Goal: Complete application form: Complete application form

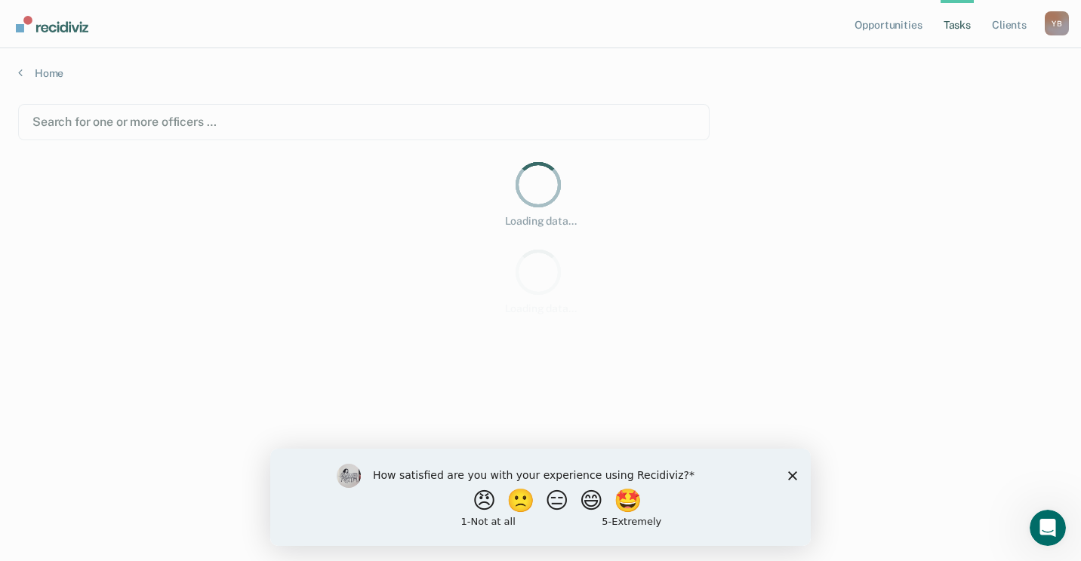
click at [793, 475] on polygon "Close survey" at bounding box center [792, 475] width 9 height 9
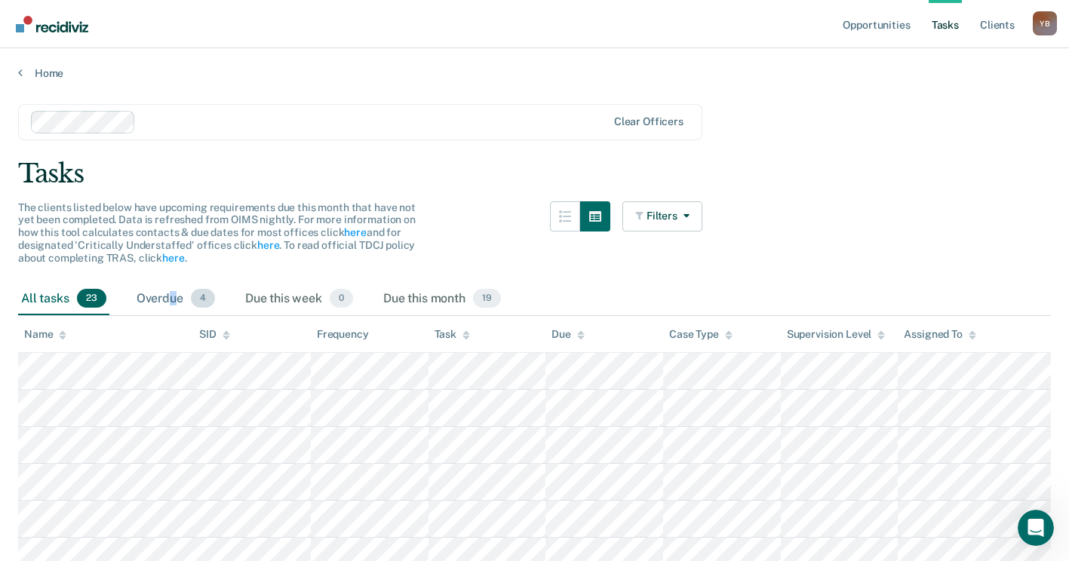
click at [173, 300] on div "Overdue 4" at bounding box center [176, 299] width 85 height 33
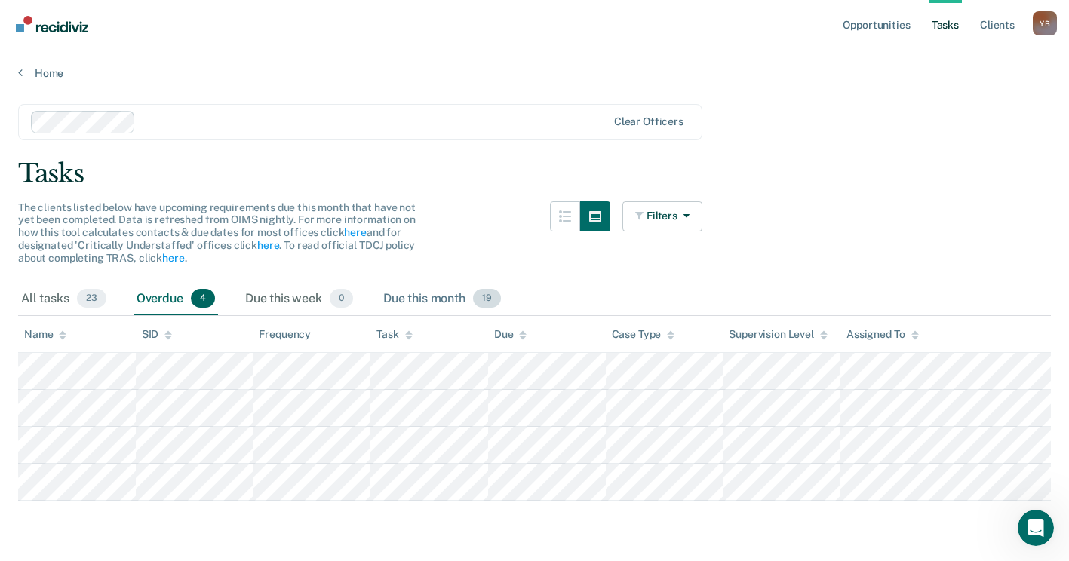
click at [438, 300] on div "Due this month 19" at bounding box center [442, 299] width 124 height 33
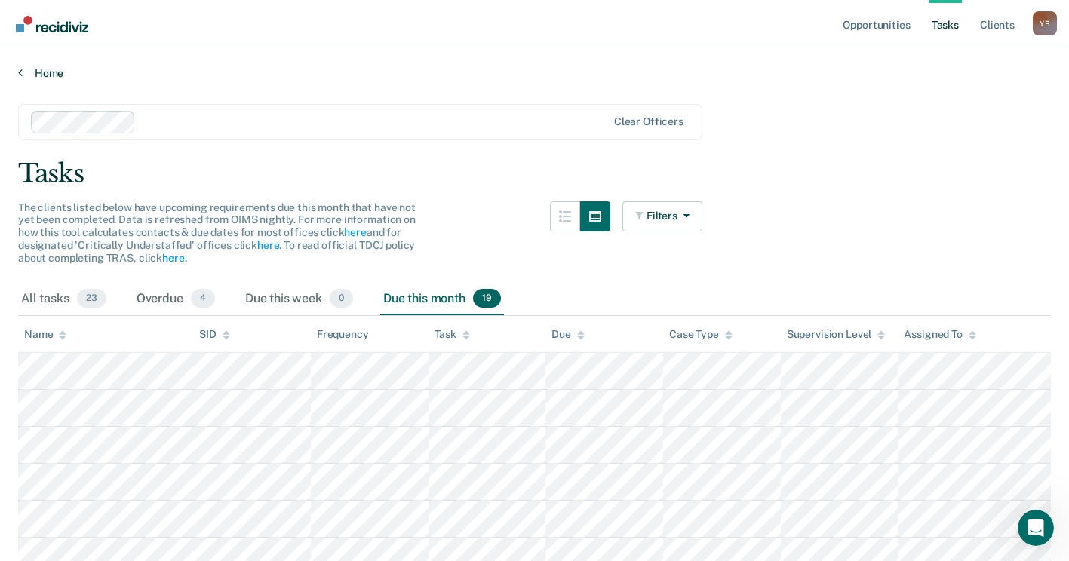
click at [48, 68] on link "Home" at bounding box center [534, 73] width 1033 height 14
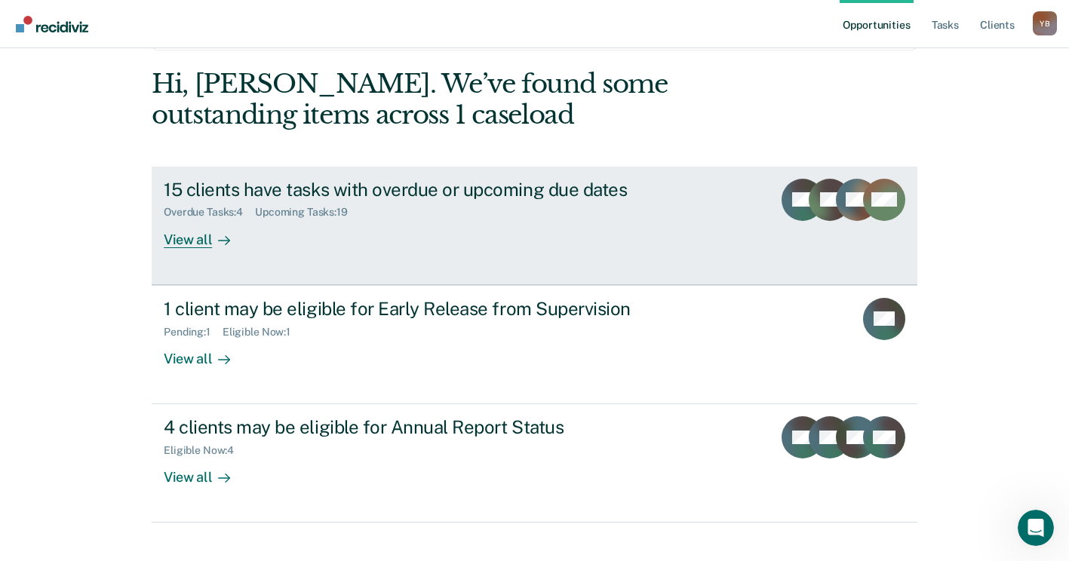
scroll to position [75, 0]
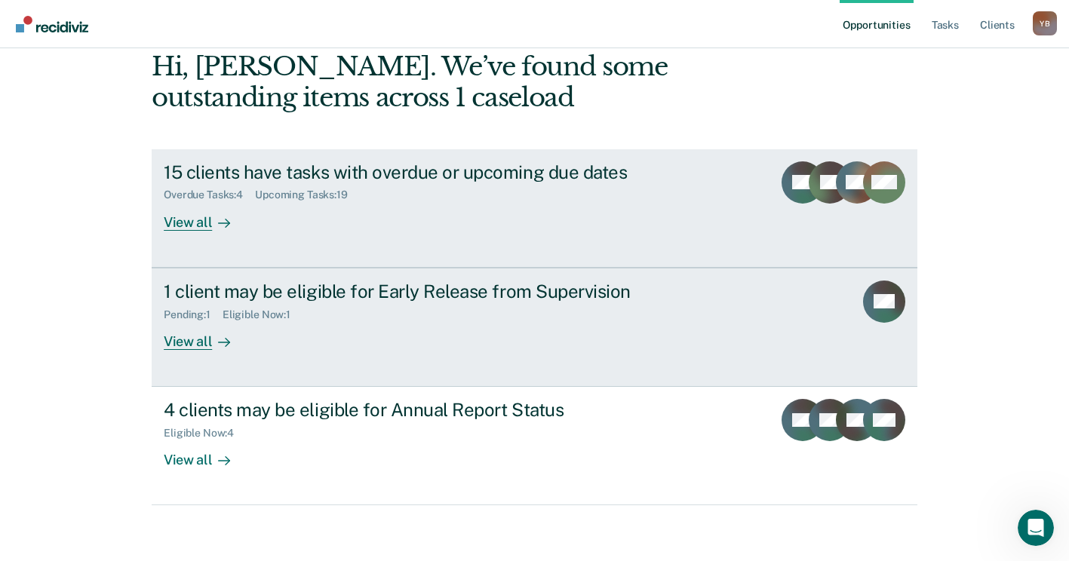
click at [349, 324] on div "1 client may be eligible for Early Release from Supervision Pending : 1 Eligibl…" at bounding box center [447, 315] width 566 height 69
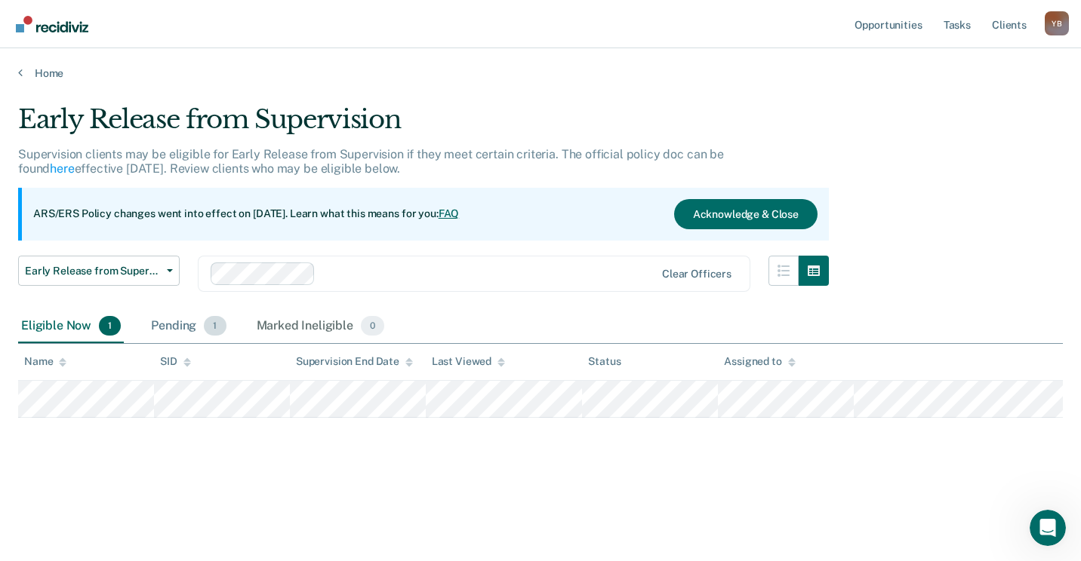
click at [180, 324] on div "Pending 1" at bounding box center [188, 326] width 81 height 33
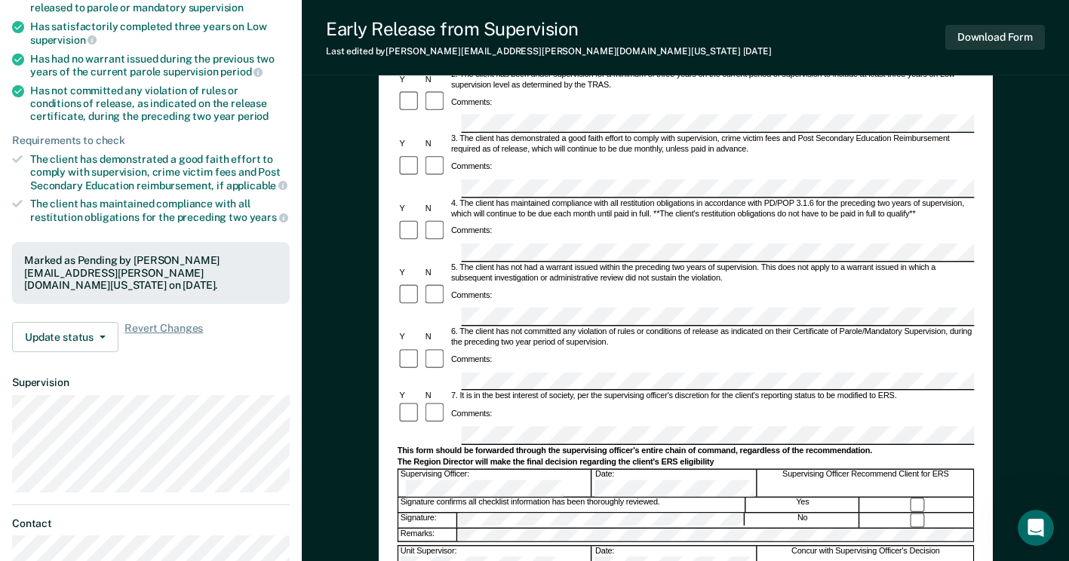
scroll to position [256, 0]
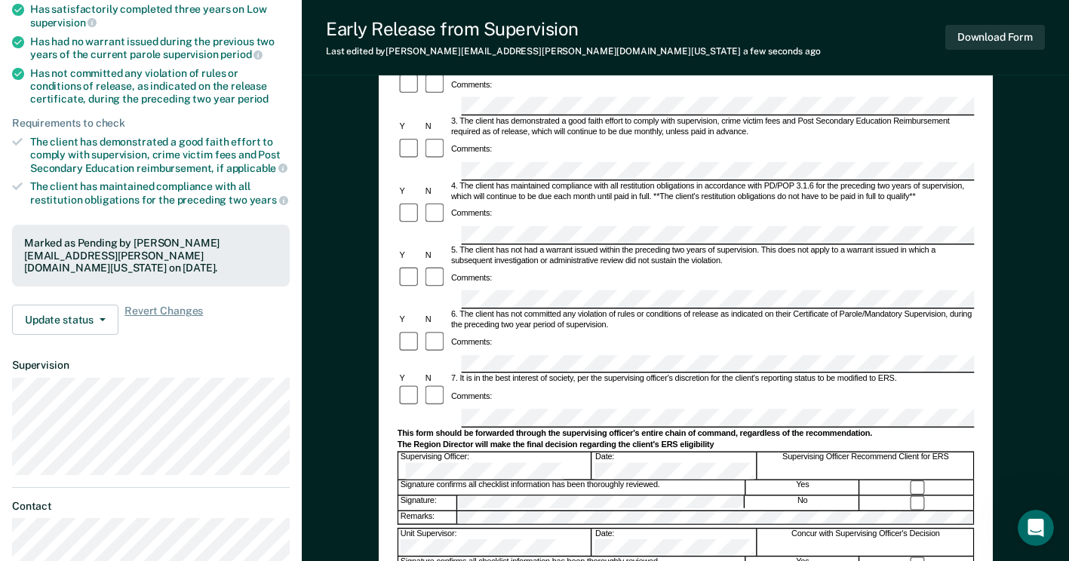
click at [460, 409] on div at bounding box center [816, 418] width 712 height 18
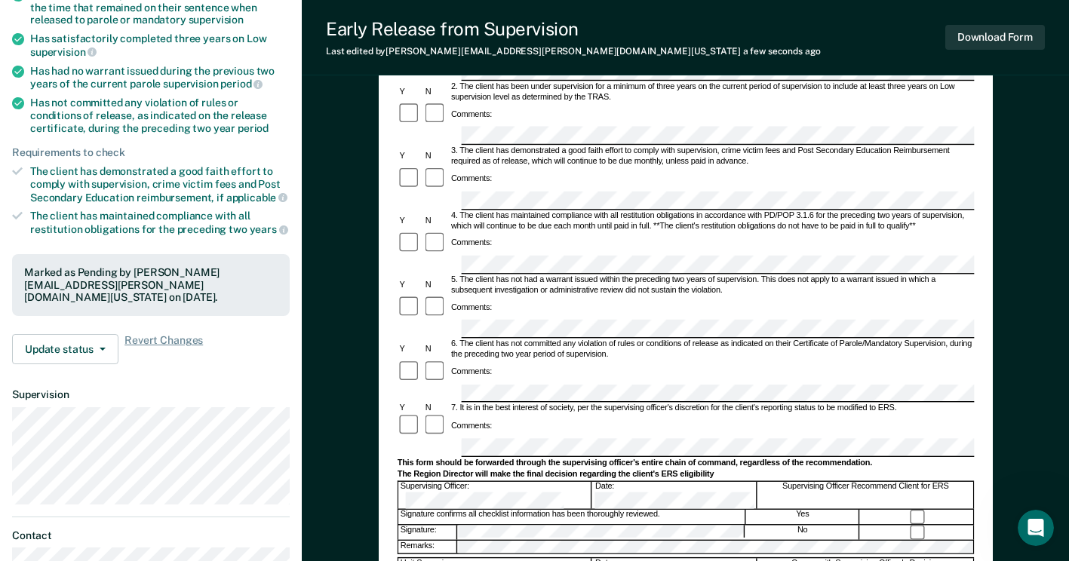
scroll to position [0, 0]
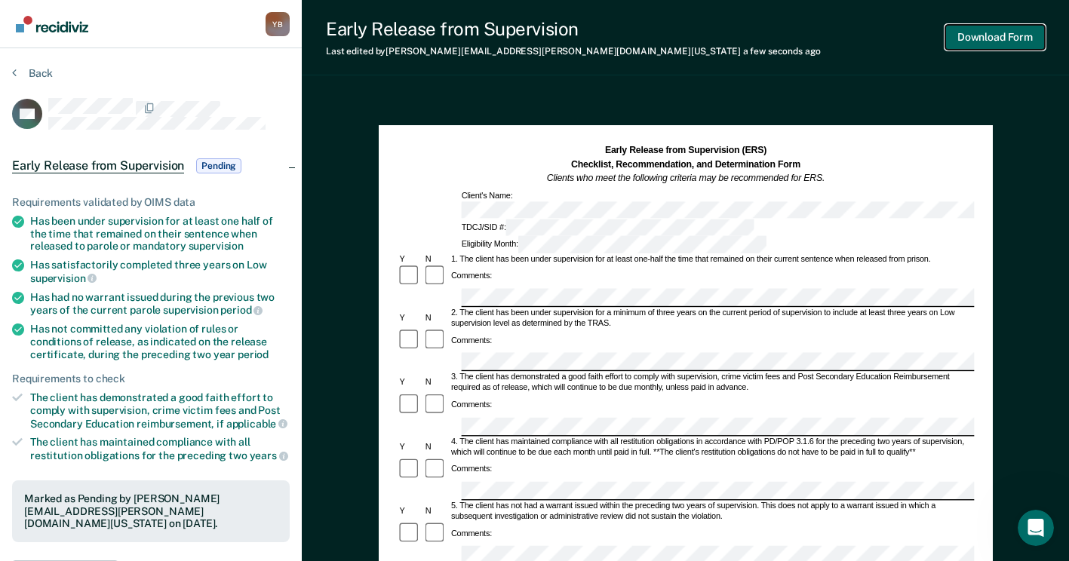
click at [1004, 33] on button "Download Form" at bounding box center [996, 37] width 100 height 25
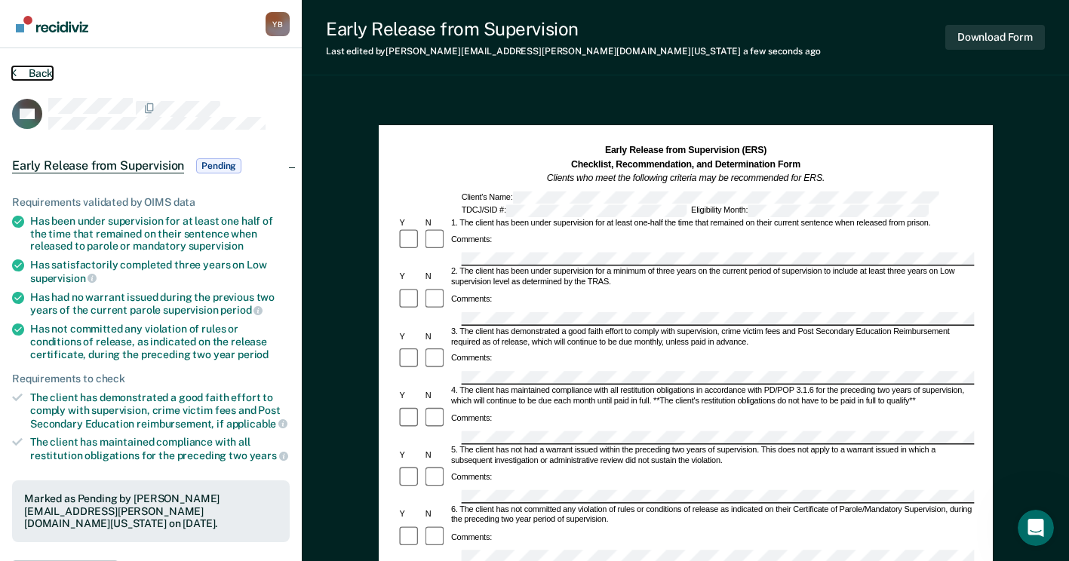
click at [48, 72] on button "Back" at bounding box center [32, 73] width 41 height 14
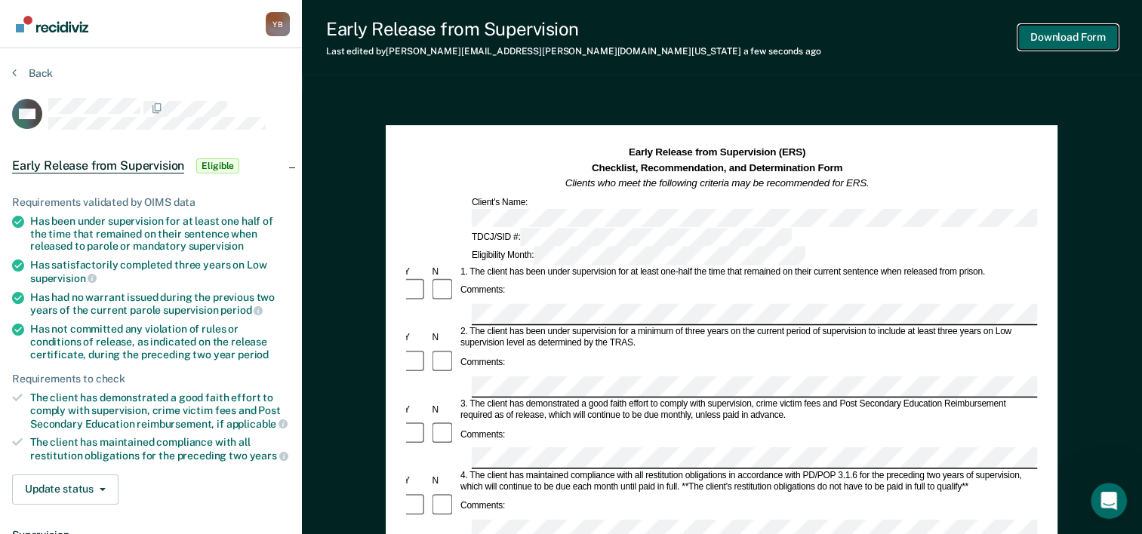
click at [1075, 42] on button "Download Form" at bounding box center [1068, 37] width 100 height 25
